Goal: Task Accomplishment & Management: Manage account settings

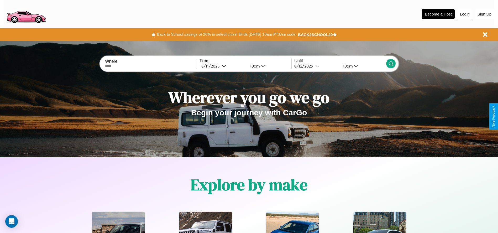
click at [465, 14] on button "Login" at bounding box center [465, 14] width 15 height 10
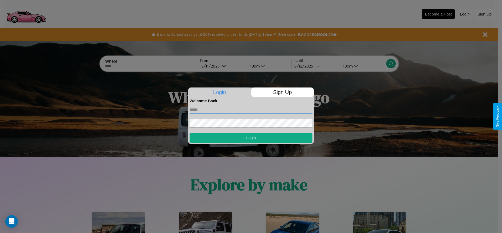
click at [251, 110] on input "text" at bounding box center [251, 110] width 123 height 8
type input "**********"
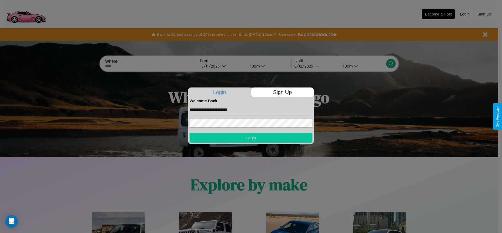
click at [251, 138] on button "Login" at bounding box center [251, 138] width 123 height 10
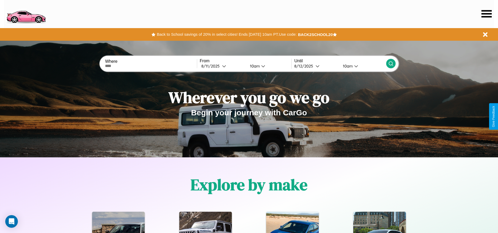
click at [487, 14] on icon at bounding box center [487, 13] width 10 height 7
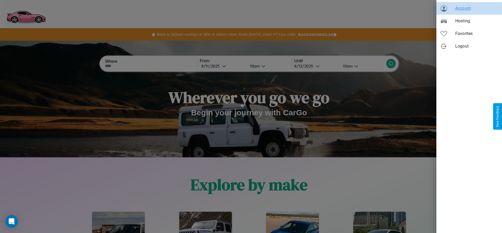
click at [469, 8] on span "Account" at bounding box center [476, 8] width 43 height 6
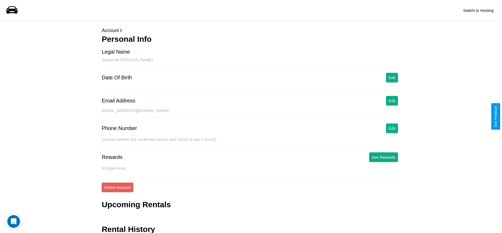
scroll to position [21, 0]
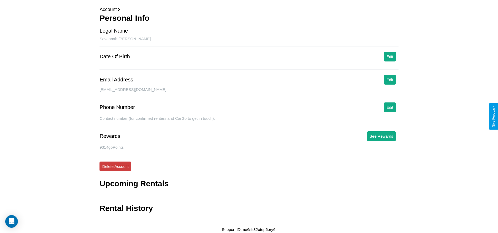
click at [115, 166] on button "Delete Account" at bounding box center [116, 167] width 32 height 10
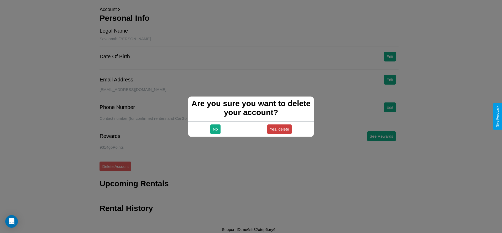
click at [279, 129] on button "Yes, delete" at bounding box center [279, 129] width 25 height 10
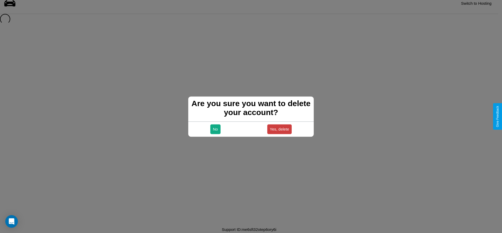
scroll to position [7, 0]
